Goal: Task Accomplishment & Management: Manage account settings

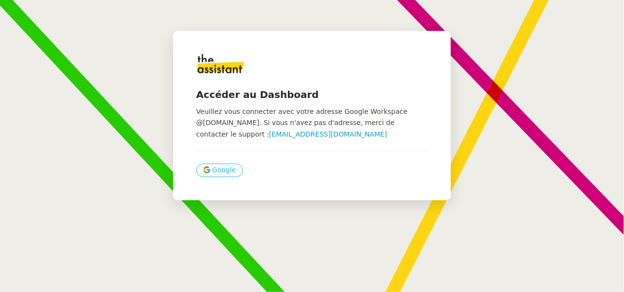
click at [215, 169] on span "Google" at bounding box center [224, 170] width 24 height 11
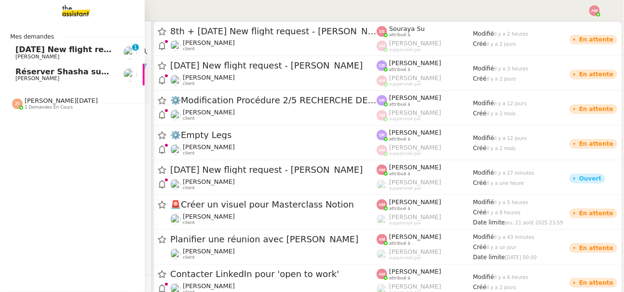
click at [27, 53] on span "[DATE] New flight request - [PERSON_NAME]" at bounding box center [112, 49] width 194 height 9
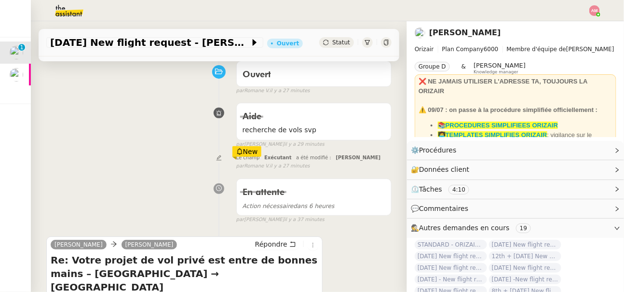
scroll to position [77, 0]
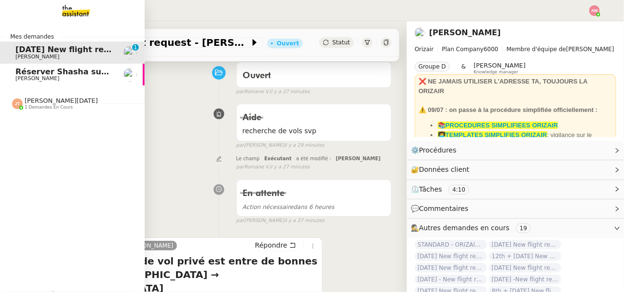
click at [29, 71] on span "Réserver Shasha sur le toit" at bounding box center [74, 71] width 118 height 9
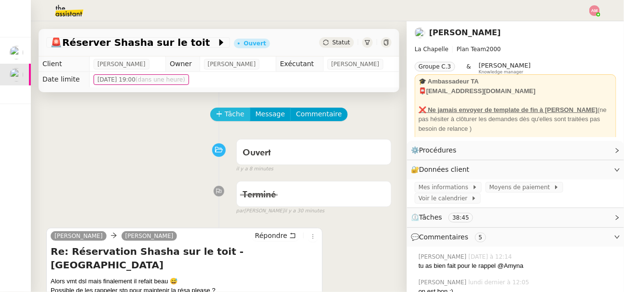
click at [221, 108] on button "Tâche" at bounding box center [230, 115] width 40 height 14
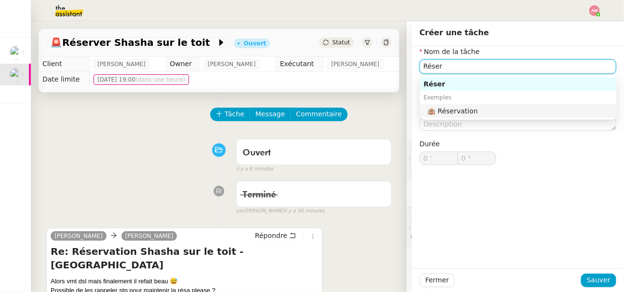
click at [462, 107] on div "🏨 Réservation" at bounding box center [520, 111] width 185 height 9
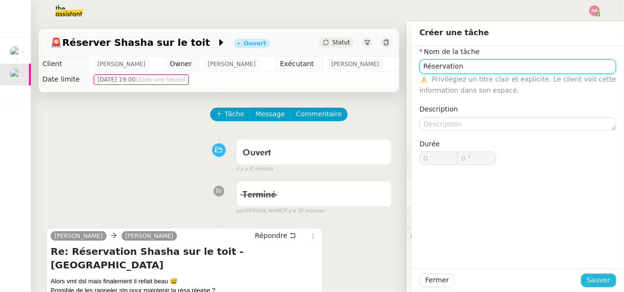
type input "Réservation"
click at [604, 277] on span "Sauver" at bounding box center [599, 280] width 24 height 11
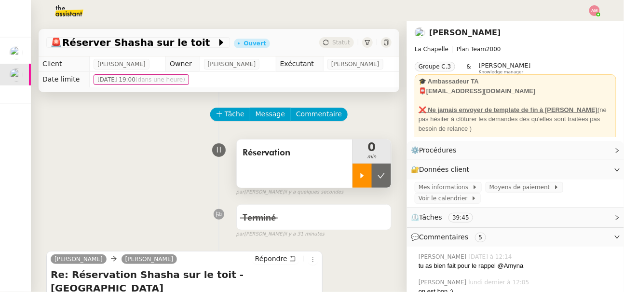
click at [358, 176] on div at bounding box center [362, 176] width 19 height 24
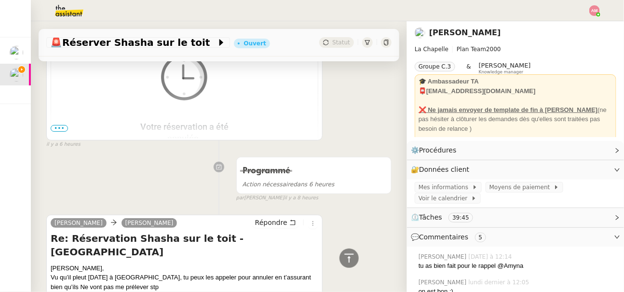
scroll to position [1120, 0]
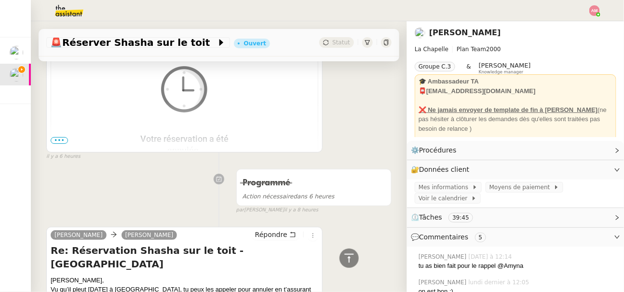
click at [52, 139] on span "•••" at bounding box center [59, 140] width 17 height 7
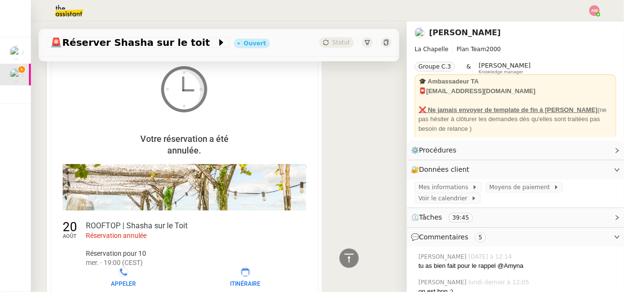
click at [52, 141] on td "Votre réservation a été annulée." at bounding box center [184, 148] width 267 height 31
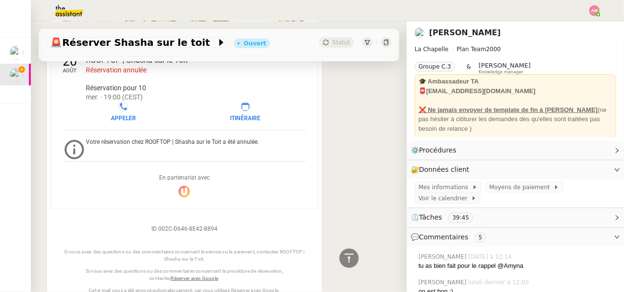
scroll to position [1038, 0]
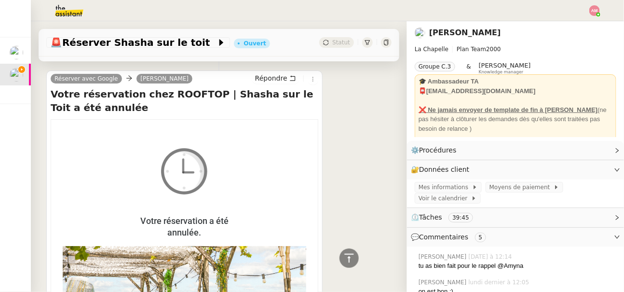
click at [186, 171] on img at bounding box center [184, 171] width 64 height 64
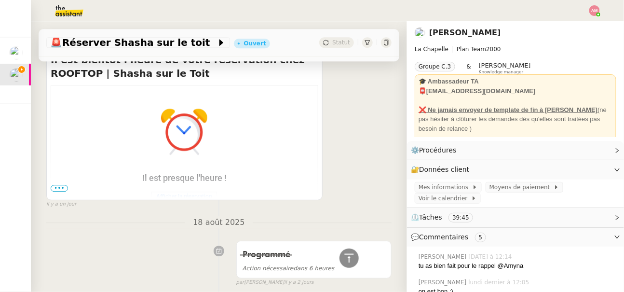
scroll to position [1860, 0]
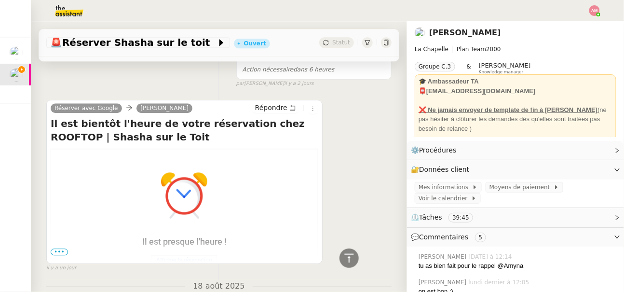
click at [55, 254] on span "•••" at bounding box center [59, 252] width 17 height 7
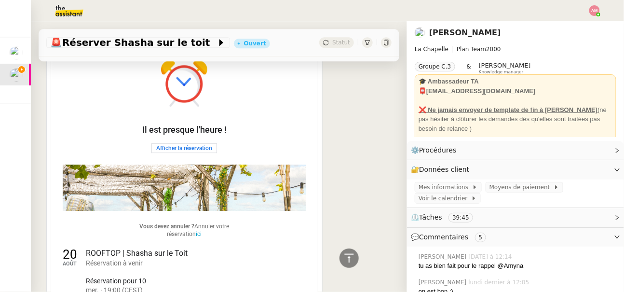
scroll to position [1991, 0]
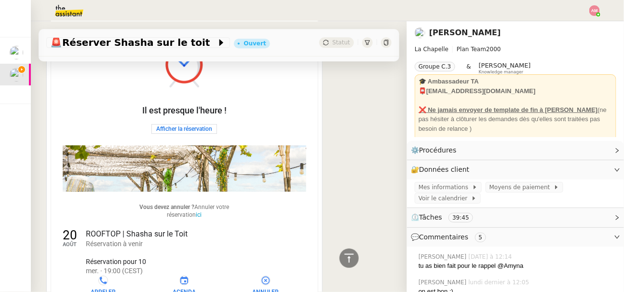
click at [159, 129] on link "Afficher la réservation" at bounding box center [184, 128] width 56 height 7
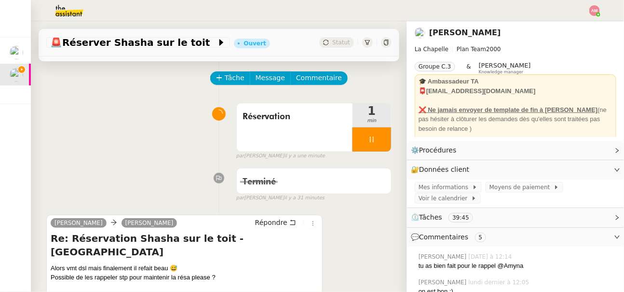
scroll to position [0, 0]
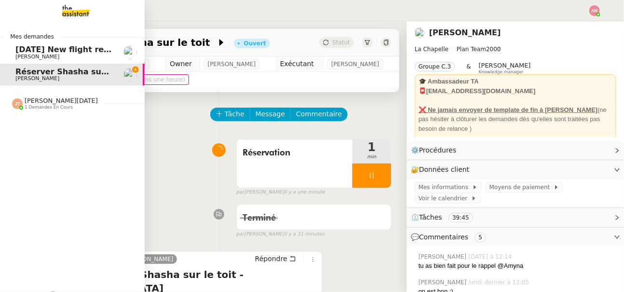
click at [28, 60] on link "8th January 2026 New flight request - Celina Aberkane Louis Frei" at bounding box center [72, 53] width 145 height 22
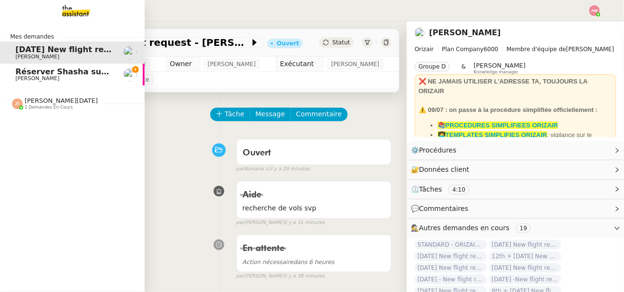
click at [27, 69] on span "Réserver Shasha sur le toit" at bounding box center [74, 71] width 118 height 9
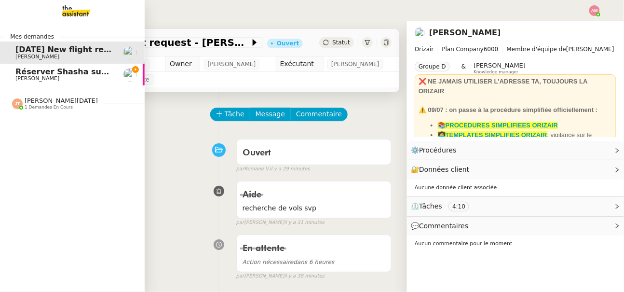
click at [33, 94] on span "Jean-Noël De Tinguy 1 demandes en cours" at bounding box center [76, 99] width 145 height 20
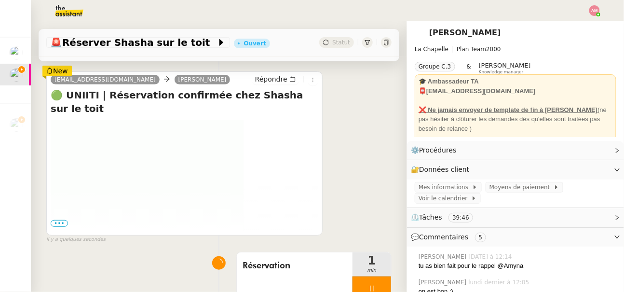
scroll to position [124, 0]
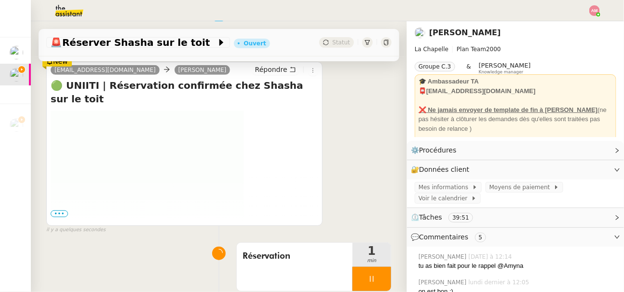
click at [60, 212] on span "•••" at bounding box center [59, 213] width 17 height 7
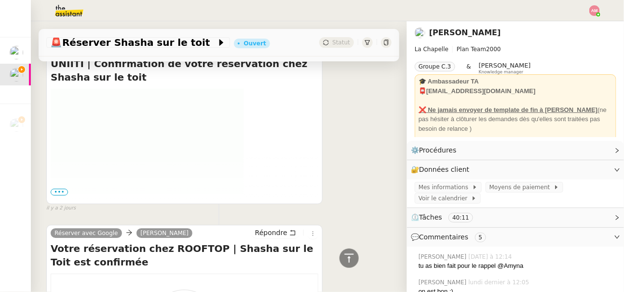
scroll to position [3286, 0]
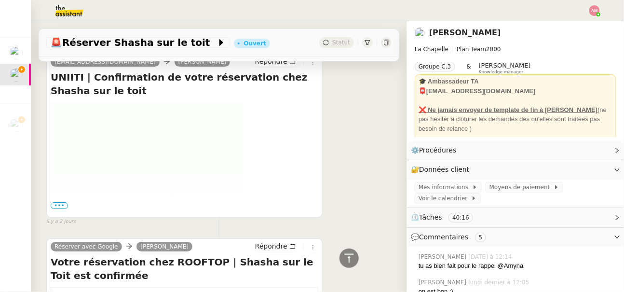
click at [55, 202] on span "•••" at bounding box center [59, 205] width 17 height 7
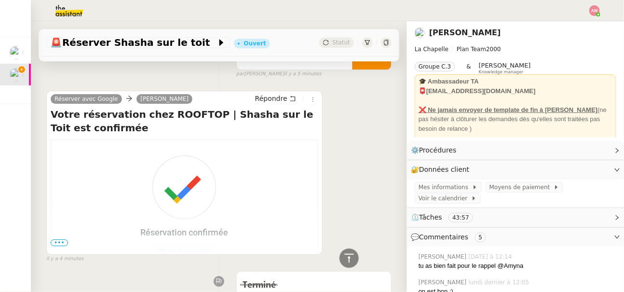
scroll to position [726, 0]
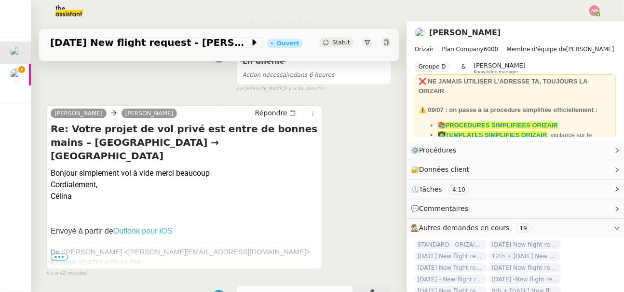
scroll to position [185, 0]
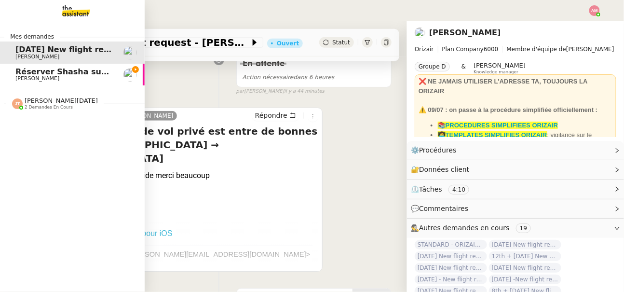
click at [31, 70] on span "Réserver Shasha sur le toit" at bounding box center [74, 71] width 118 height 9
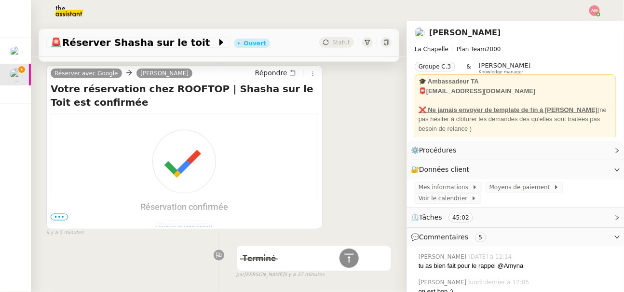
scroll to position [372, 0]
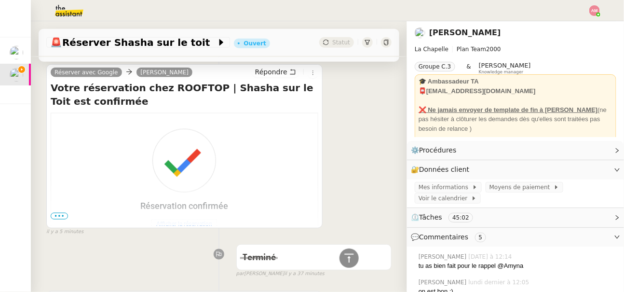
click at [59, 213] on span "•••" at bounding box center [59, 216] width 17 height 7
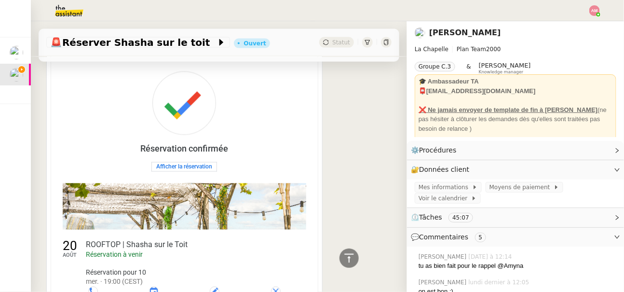
scroll to position [440, 0]
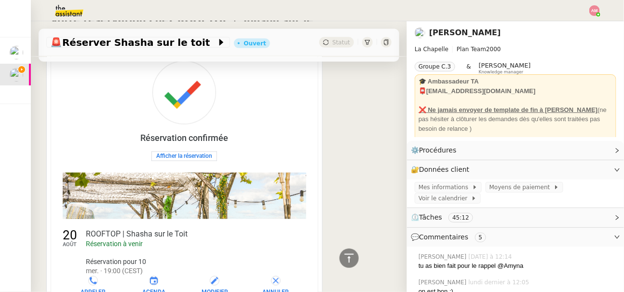
click at [166, 155] on link "Afficher la réservation" at bounding box center [184, 156] width 56 height 7
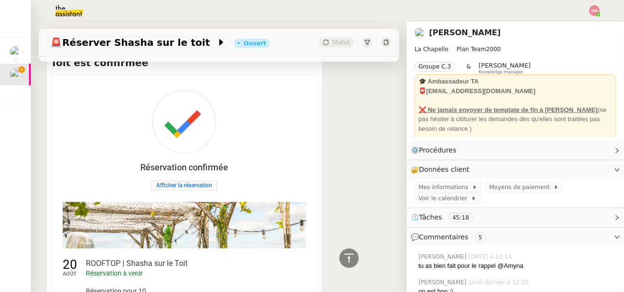
scroll to position [335, 0]
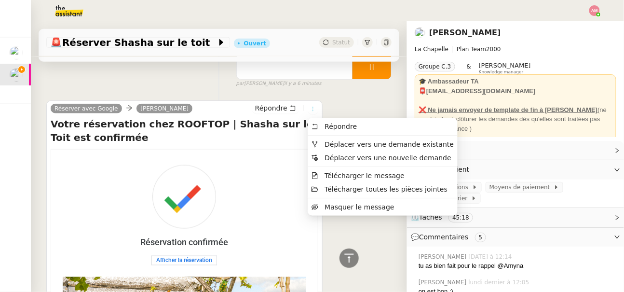
click at [310, 107] on icon at bounding box center [313, 109] width 6 height 6
click at [320, 179] on span "Télécharger le message" at bounding box center [358, 175] width 93 height 9
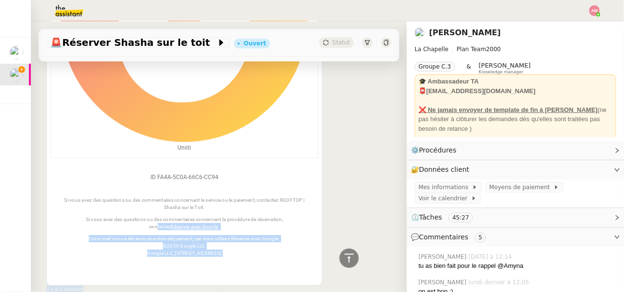
scroll to position [934, 0]
drag, startPoint x: 277, startPoint y: 249, endPoint x: 283, endPoint y: 216, distance: 33.9
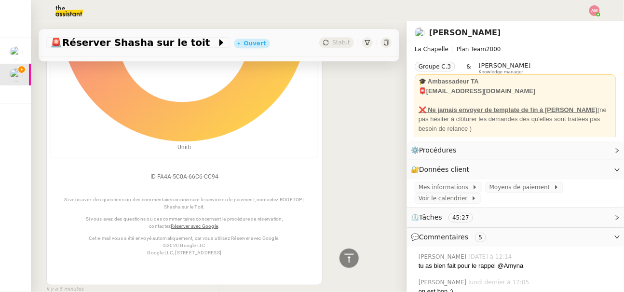
click at [284, 270] on td "ID FA4A-5C0A-66C6-CC94 Si vous avez des questions ou des commentaires concernan…" at bounding box center [184, 216] width 267 height 119
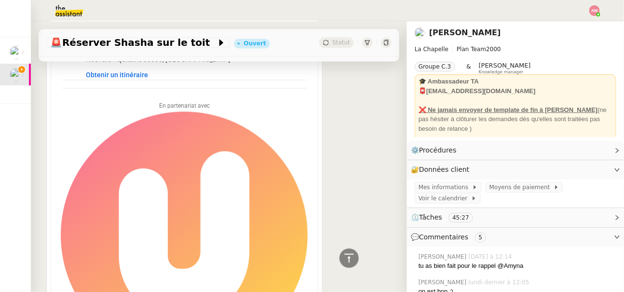
scroll to position [624, 0]
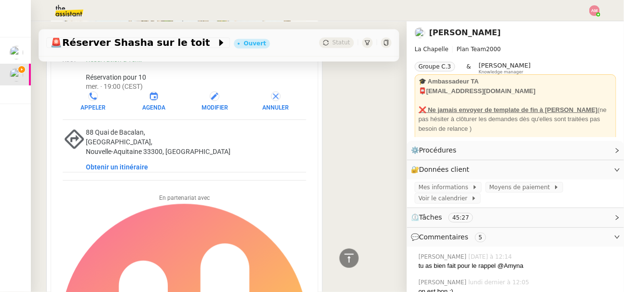
drag, startPoint x: 289, startPoint y: 260, endPoint x: 306, endPoint y: 106, distance: 154.9
click at [0, 0] on nz-layout "Mes demandes 8th January 2026 New flight request - Celina Aberkane Louis Frei R…" at bounding box center [312, 146] width 624 height 292
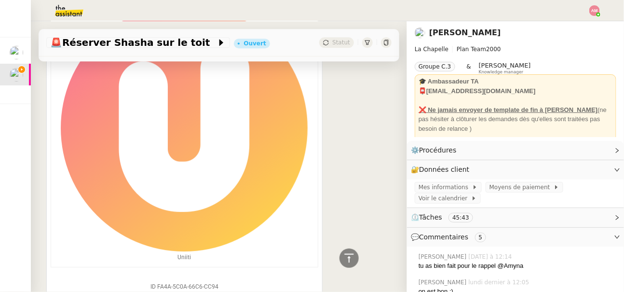
scroll to position [863, 0]
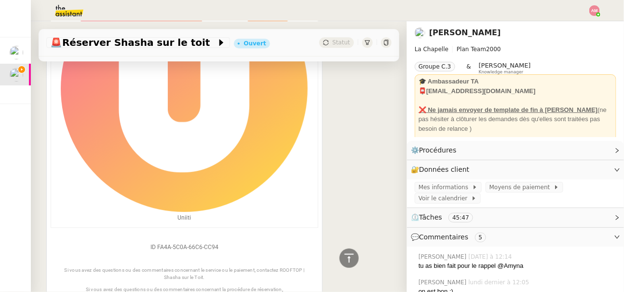
click at [315, 268] on td "ID FA4A-5C0A-66C6-CC94 Si vous avez des questions ou des commentaires concernan…" at bounding box center [184, 286] width 267 height 119
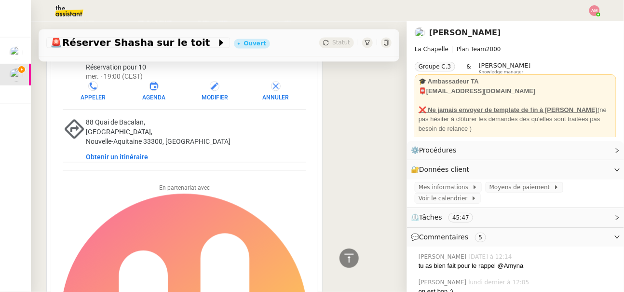
scroll to position [650, 0]
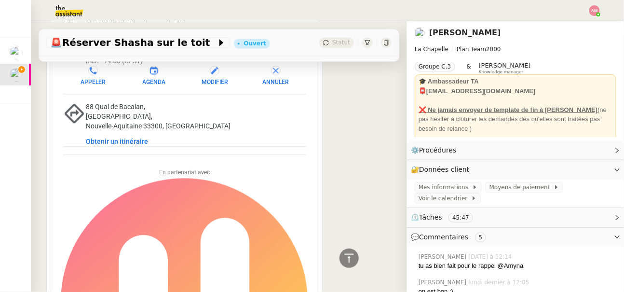
click at [157, 79] on td "Agenda" at bounding box center [153, 80] width 23 height 11
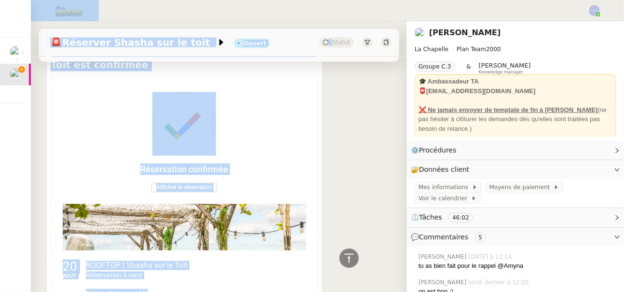
scroll to position [345, 0]
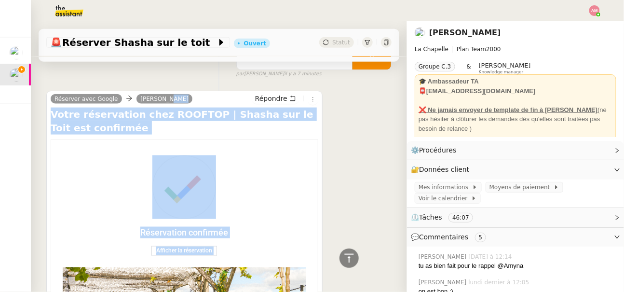
drag, startPoint x: 294, startPoint y: 96, endPoint x: 205, endPoint y: 104, distance: 89.7
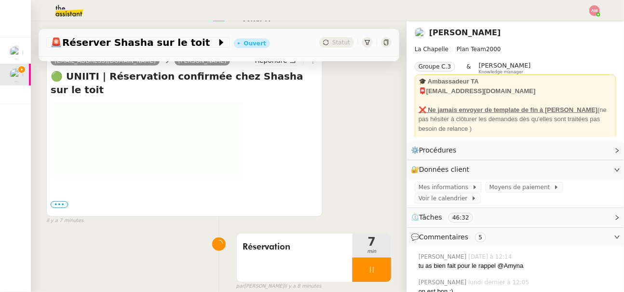
scroll to position [134, 0]
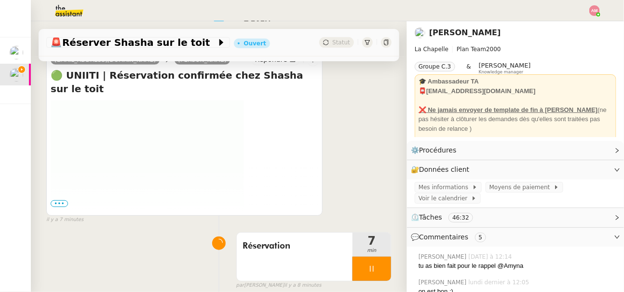
click at [57, 202] on span "•••" at bounding box center [59, 203] width 17 height 7
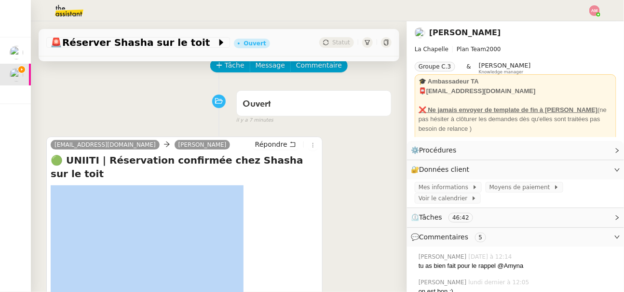
scroll to position [35, 0]
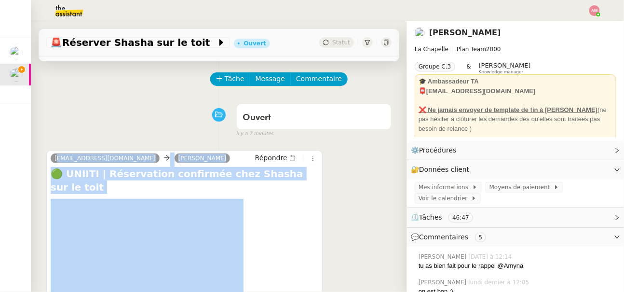
drag, startPoint x: 290, startPoint y: 202, endPoint x: 287, endPoint y: 146, distance: 56.1
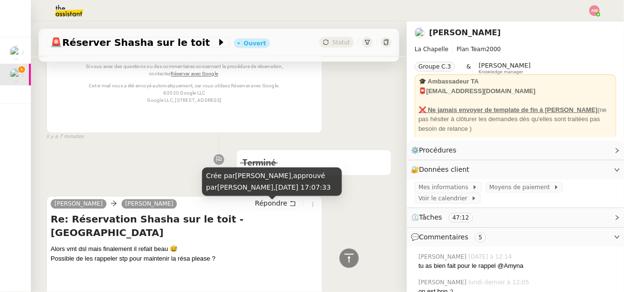
scroll to position [1681, 0]
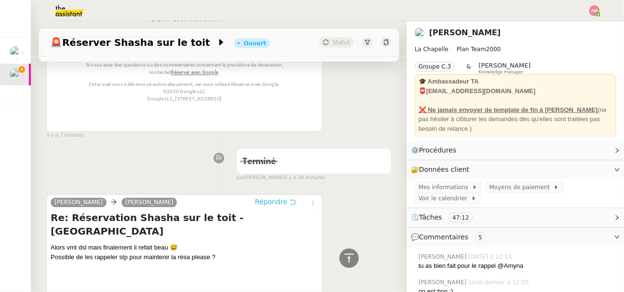
click at [277, 197] on span "Répondre" at bounding box center [271, 202] width 32 height 10
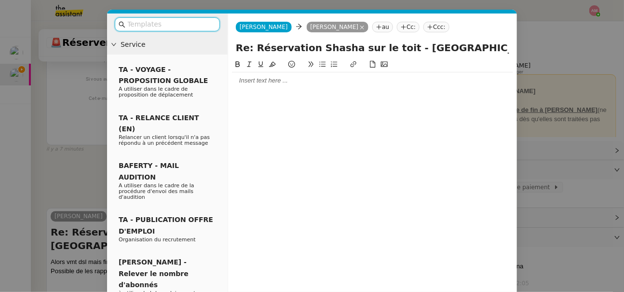
scroll to position [44, 0]
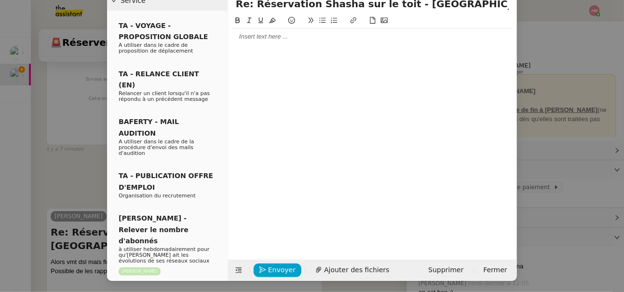
click at [332, 277] on div "Envoyer Ajouter des fichiers Supprimer Fermer" at bounding box center [372, 270] width 289 height 21
click at [325, 272] on span "Ajouter des fichiers" at bounding box center [356, 269] width 65 height 11
click at [79, 139] on nz-modal-container "Service TA - VOYAGE - PROPOSITION GLOBALE A utiliser dans le cadre de propositi…" at bounding box center [312, 146] width 624 height 292
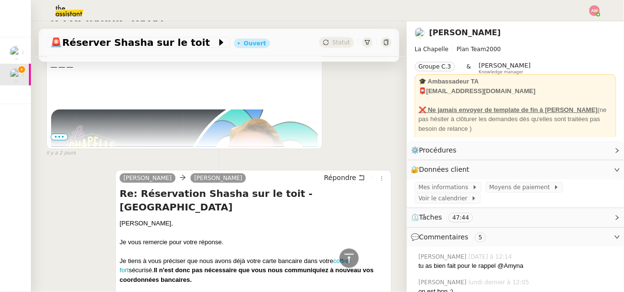
scroll to position [3706, 0]
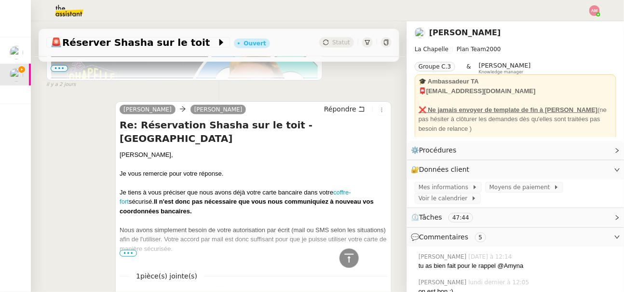
click at [136, 253] on div at bounding box center [254, 258] width 268 height 10
click at [133, 250] on span "•••" at bounding box center [128, 253] width 17 height 7
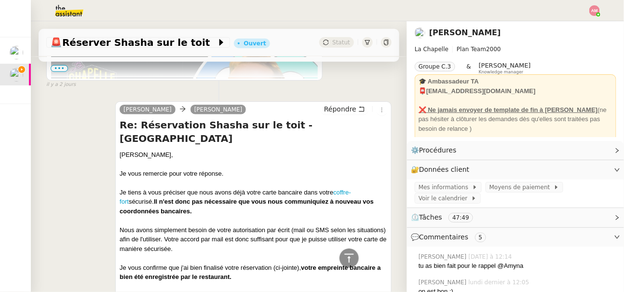
copy div "Je vous confirme que j'ai bien finalisé votre réservation (ci-jointe),"
drag, startPoint x: 121, startPoint y: 229, endPoint x: 305, endPoint y: 226, distance: 183.9
click at [305, 263] on div "Je vous confirme que j'ai bien finalisé votre réservation (ci-jointe), votre em…" at bounding box center [254, 272] width 268 height 19
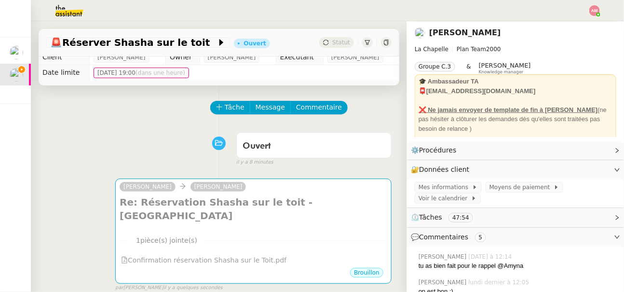
scroll to position [0, 0]
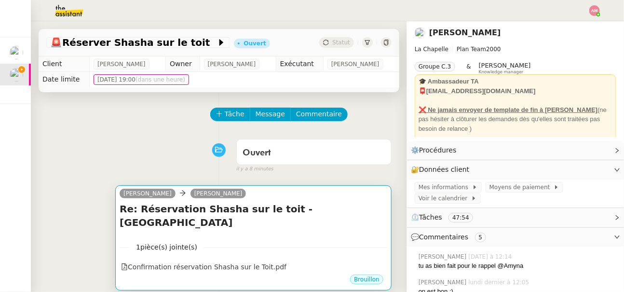
click at [288, 218] on div "Re: Réservation Shasha sur le toit - Bordeaux •••" at bounding box center [254, 218] width 268 height 32
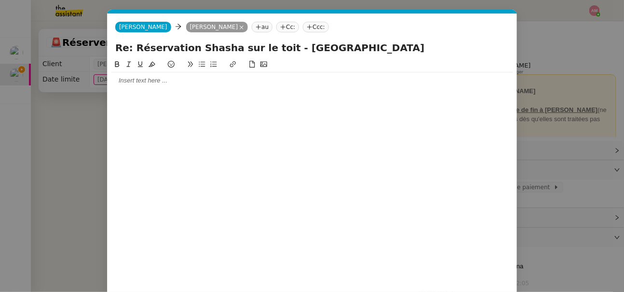
scroll to position [0, 20]
click at [263, 80] on div at bounding box center [312, 80] width 402 height 9
drag, startPoint x: 195, startPoint y: 97, endPoint x: 215, endPoint y: 97, distance: 19.3
click at [215, 97] on div "Je vous confirme que j'ai bien finalisé votre réservation (ci-jointe)," at bounding box center [312, 98] width 402 height 9
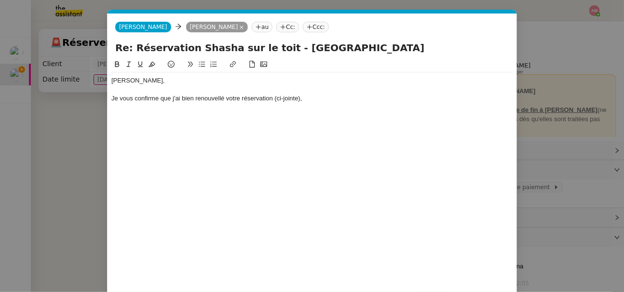
click at [307, 102] on div "Je vous confirme que j'ai bien renouvellé votre réservation (ci-jointe)," at bounding box center [312, 98] width 402 height 9
click at [217, 94] on div at bounding box center [312, 89] width 402 height 9
click at [217, 95] on div "Je vous confirme que j'ai bien renouvellé votre réservation (ci-jointe)," at bounding box center [312, 98] width 402 height 9
click at [325, 99] on div "Je vous confirme que j'ai bien renouvelée votre réservation (ci-jointe)," at bounding box center [312, 98] width 402 height 9
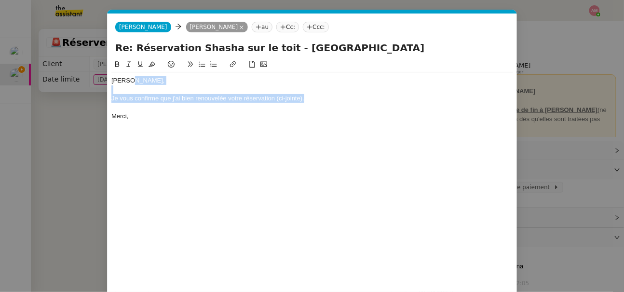
drag, startPoint x: 320, startPoint y: 98, endPoint x: 324, endPoint y: 85, distance: 14.1
click at [324, 85] on div "Hugo, Je vous confirme que j'ai bien renouvelée votre réservation (ci-jointe). …" at bounding box center [312, 98] width 402 height 52
copy div "Je vous confirme que j'ai bien renouvelée votre réservation (ci-jointe)."
click at [227, 100] on div "Je vous confirme que j'ai bien renouvelée votre réservation (ci-jointe)." at bounding box center [312, 98] width 402 height 9
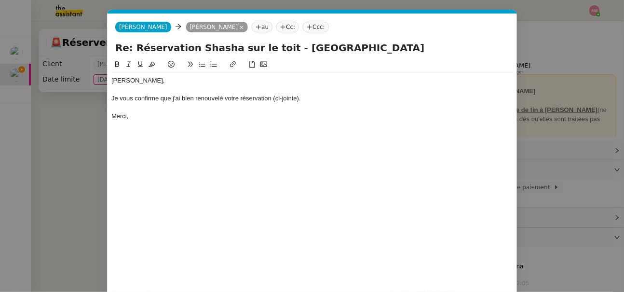
scroll to position [44, 0]
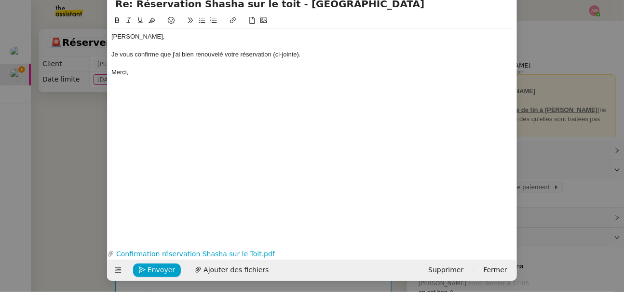
click at [48, 191] on nz-modal-container "Service TA - VOYAGE - PROPOSITION GLOBALE A utiliser dans le cadre de propositi…" at bounding box center [312, 146] width 624 height 292
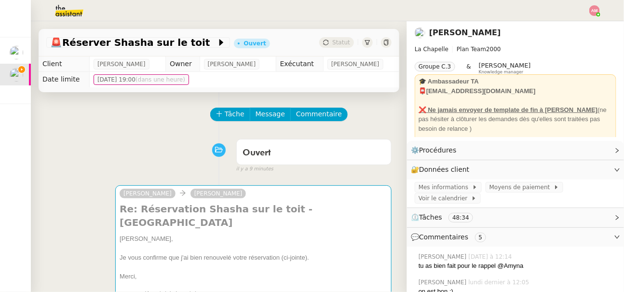
click at [51, 193] on div "camille Hugo Bentz Re: Réservation Shasha sur le toit - Bordeaux Hugo, Je vous …" at bounding box center [219, 261] width 346 height 169
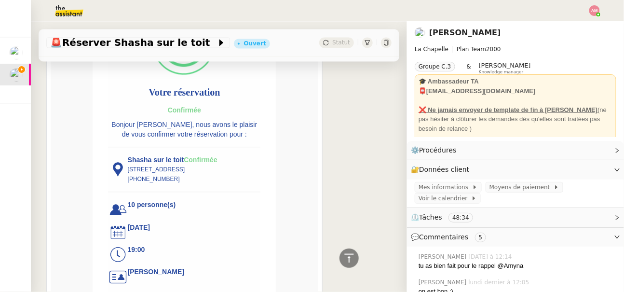
click at [115, 160] on img at bounding box center [117, 169] width 19 height 19
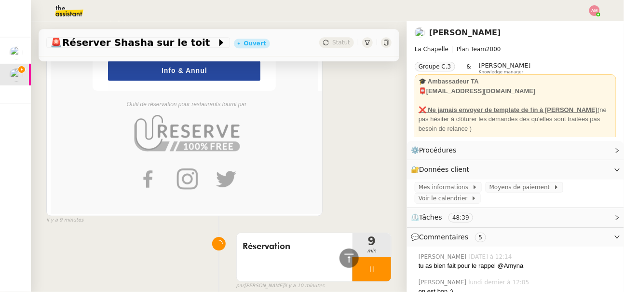
scroll to position [901, 0]
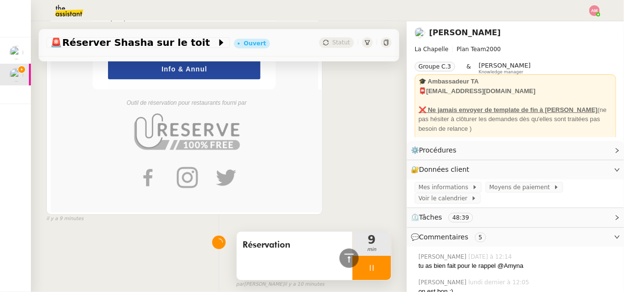
click at [261, 232] on div "Réservation" at bounding box center [295, 256] width 116 height 48
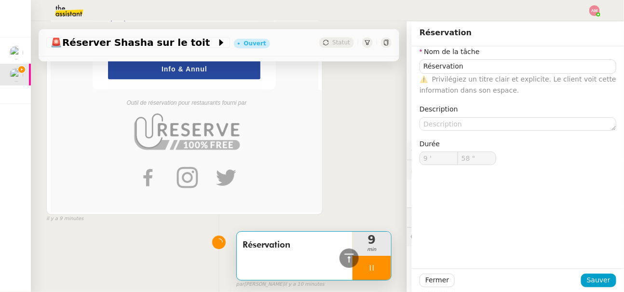
type input "59 ""
type input "10 '"
type input "1 ""
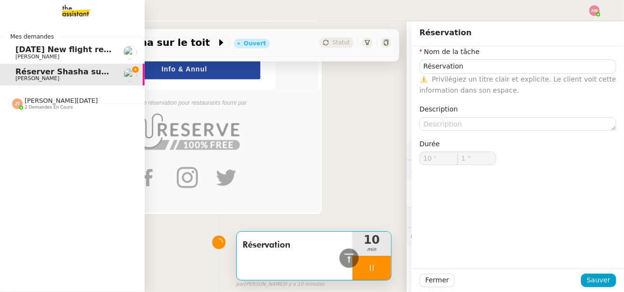
click at [21, 51] on span "[DATE] New flight request - [PERSON_NAME]" at bounding box center [112, 49] width 194 height 9
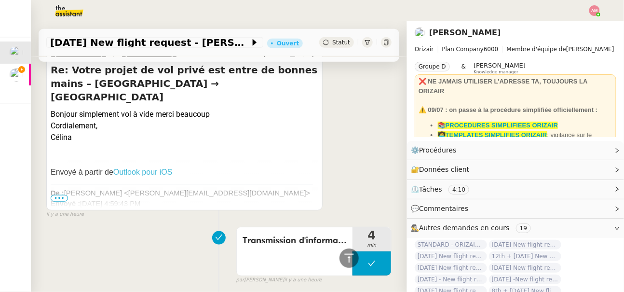
scroll to position [245, 0]
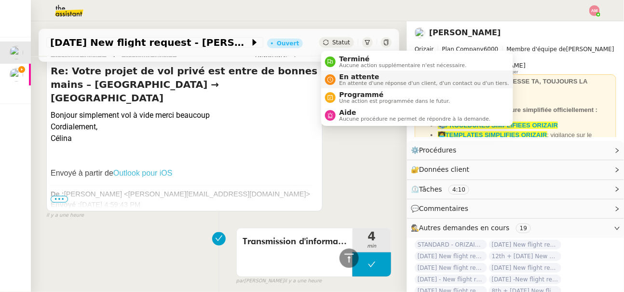
click at [347, 78] on span "En attente" at bounding box center [425, 77] width 170 height 8
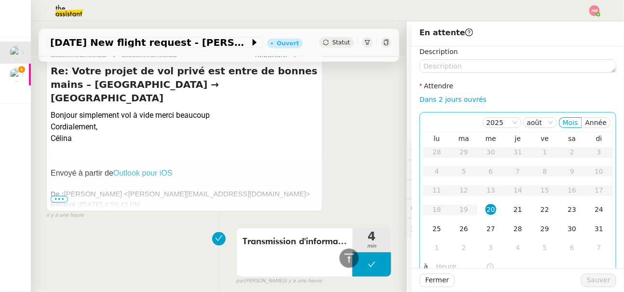
click at [521, 204] on div "21" at bounding box center [518, 209] width 11 height 11
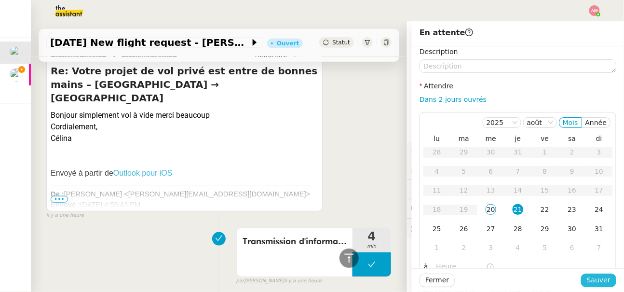
click at [587, 282] on button "Sauver" at bounding box center [599, 281] width 35 height 14
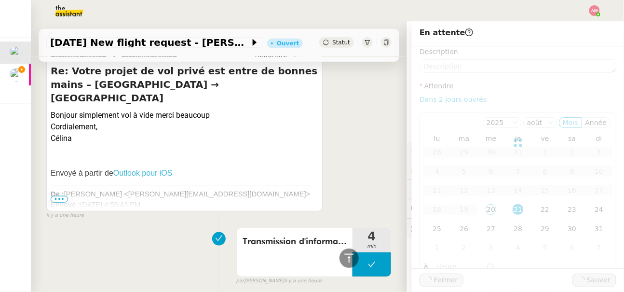
scroll to position [256, 0]
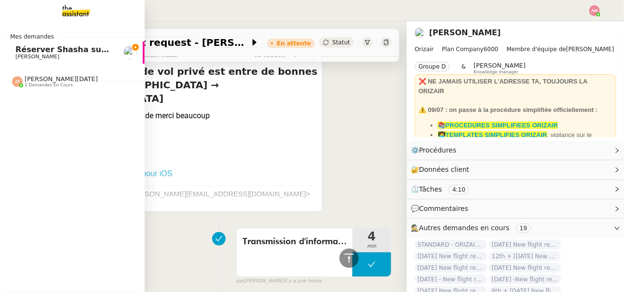
click at [37, 48] on span "Réserver Shasha sur le toit" at bounding box center [74, 49] width 118 height 9
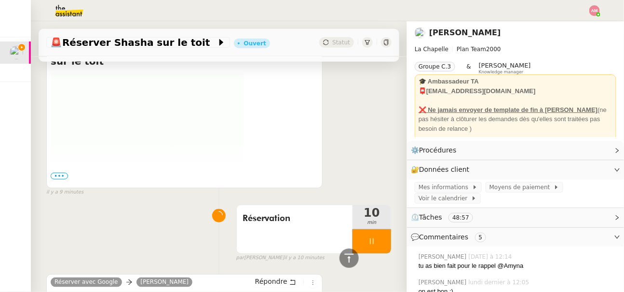
scroll to position [333, 0]
click at [293, 222] on div "Réservation" at bounding box center [295, 230] width 116 height 48
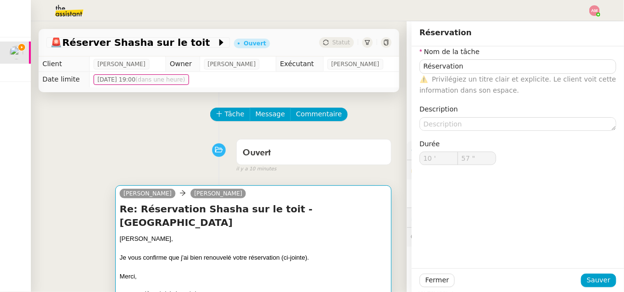
click at [316, 211] on h4 "Re: Réservation Shasha sur le toit - Bordeaux" at bounding box center [254, 215] width 268 height 27
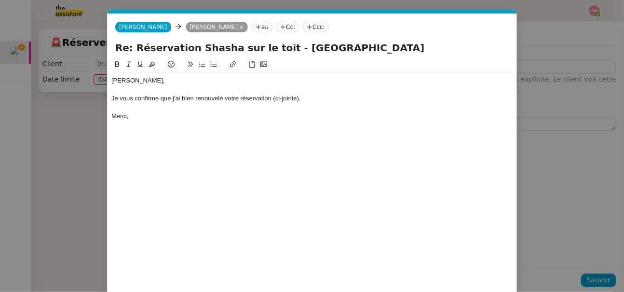
scroll to position [44, 0]
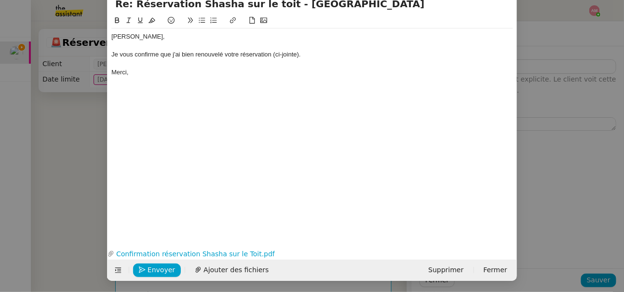
type input "59 ""
type input "11 '"
drag, startPoint x: 158, startPoint y: 270, endPoint x: 175, endPoint y: 245, distance: 30.2
click at [175, 245] on form "Camille Camille Hugo Bentz au Cc: Ccc: Re: Réservation Shasha sur le toit - Bor…" at bounding box center [312, 125] width 410 height 311
click at [175, 254] on link "Confirmation réservation Shasha sur le Toit.pdf" at bounding box center [310, 254] width 392 height 11
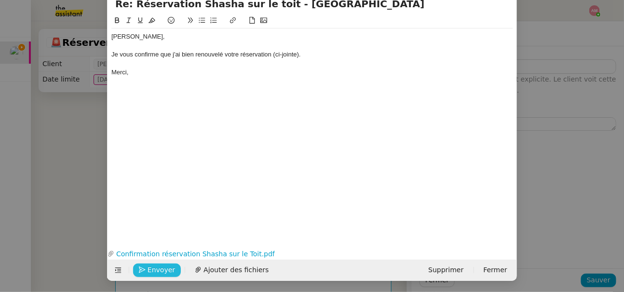
click at [147, 268] on button "Envoyer" at bounding box center [157, 270] width 48 height 14
click at [147, 268] on button "Confirmer l'envoi" at bounding box center [172, 270] width 78 height 14
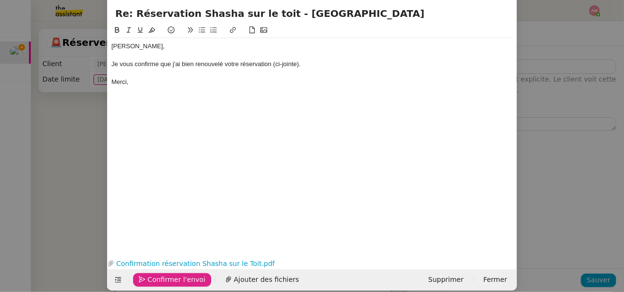
type input "16 ""
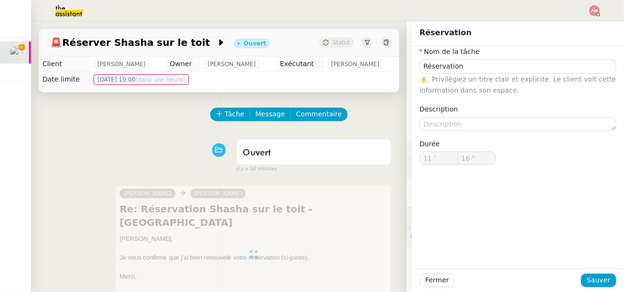
type input "Réservation"
type input "11 '"
type input "18 ""
click at [596, 280] on span "Sauver" at bounding box center [599, 280] width 24 height 11
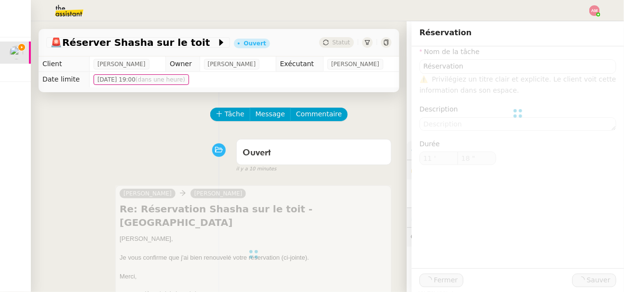
type input "Réservation"
type input "11 '"
type input "19 ""
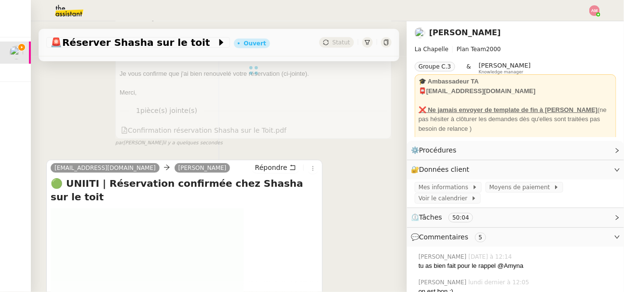
scroll to position [420, 0]
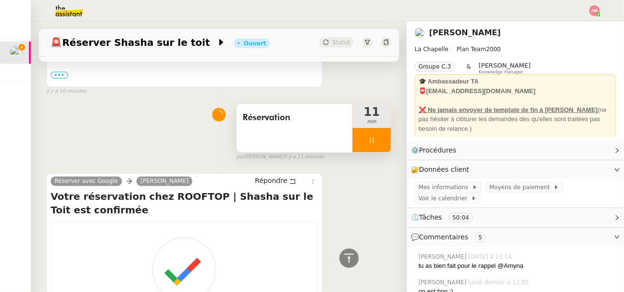
click at [373, 128] on div at bounding box center [372, 140] width 39 height 24
click at [386, 137] on icon at bounding box center [382, 141] width 8 height 8
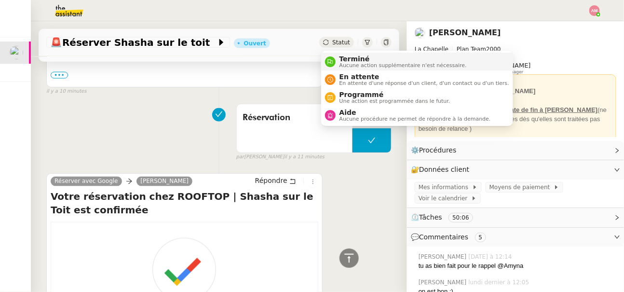
click at [350, 59] on span "Terminé" at bounding box center [403, 59] width 127 height 8
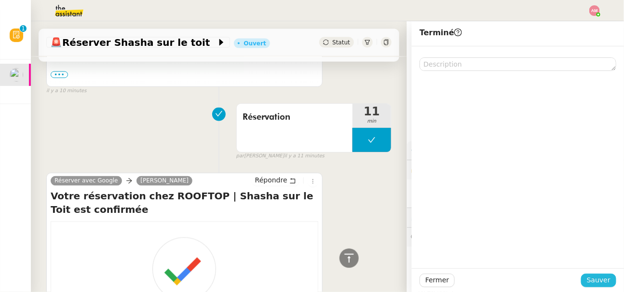
click at [593, 275] on span "Sauver" at bounding box center [599, 280] width 24 height 11
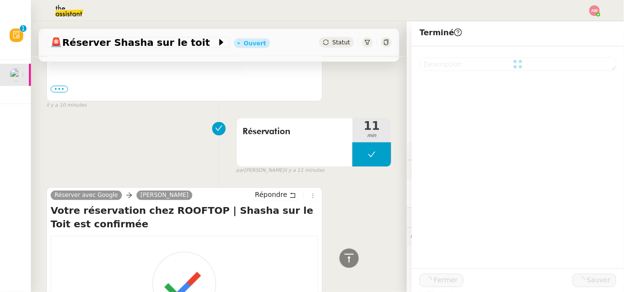
scroll to position [464, 0]
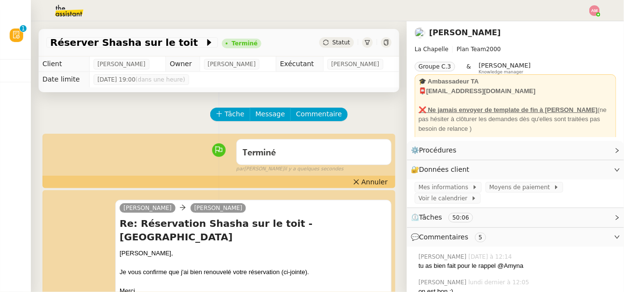
click at [599, 9] on img at bounding box center [595, 10] width 11 height 11
click at [582, 24] on li "Suivi" at bounding box center [569, 28] width 63 height 14
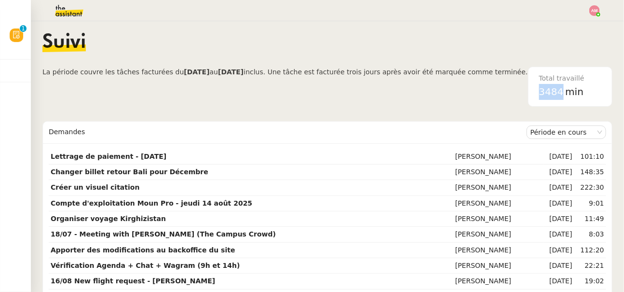
drag, startPoint x: 536, startPoint y: 88, endPoint x: 561, endPoint y: 88, distance: 25.1
click at [561, 88] on div "Total travaillé 3484 min" at bounding box center [571, 86] width 74 height 39
copy span "3484"
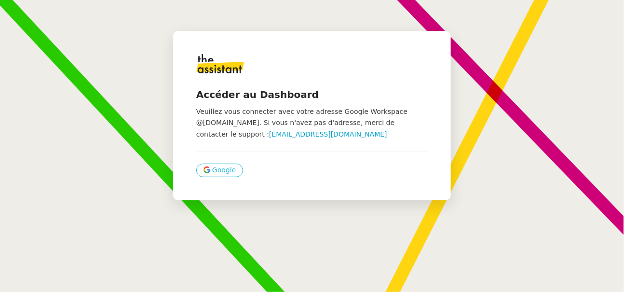
click at [213, 171] on span "Google" at bounding box center [224, 170] width 24 height 11
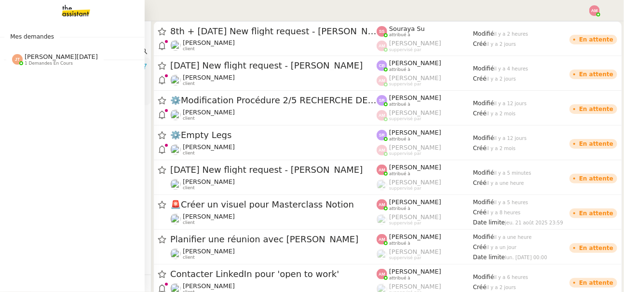
click at [20, 58] on img at bounding box center [17, 59] width 11 height 11
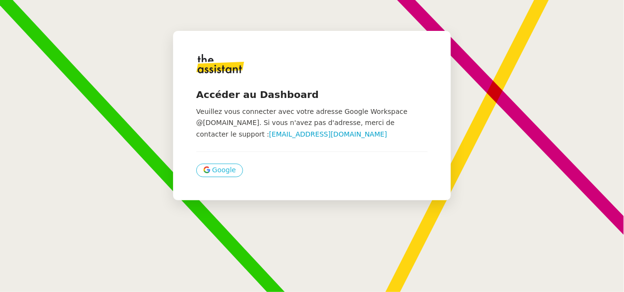
click at [210, 171] on icon at bounding box center [207, 169] width 7 height 7
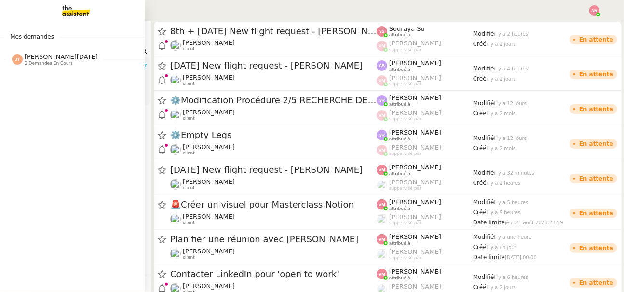
click at [18, 53] on div "[PERSON_NAME][DATE] 2 demandes en cours" at bounding box center [55, 59] width 86 height 13
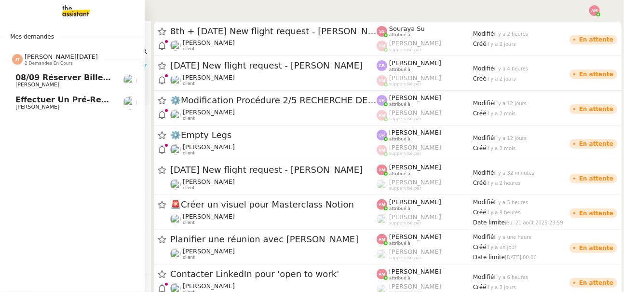
click at [18, 101] on span "Effectuer un pré-recrutement téléphonique" at bounding box center [111, 99] width 192 height 9
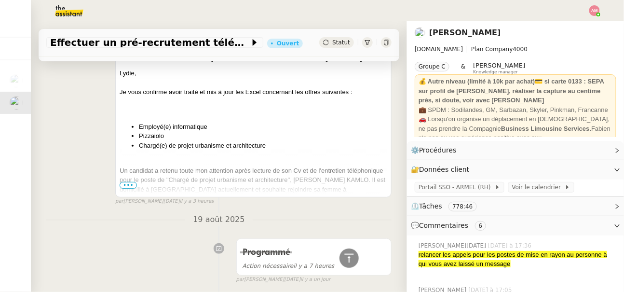
scroll to position [1241, 0]
